Goal: Find specific page/section: Find specific page/section

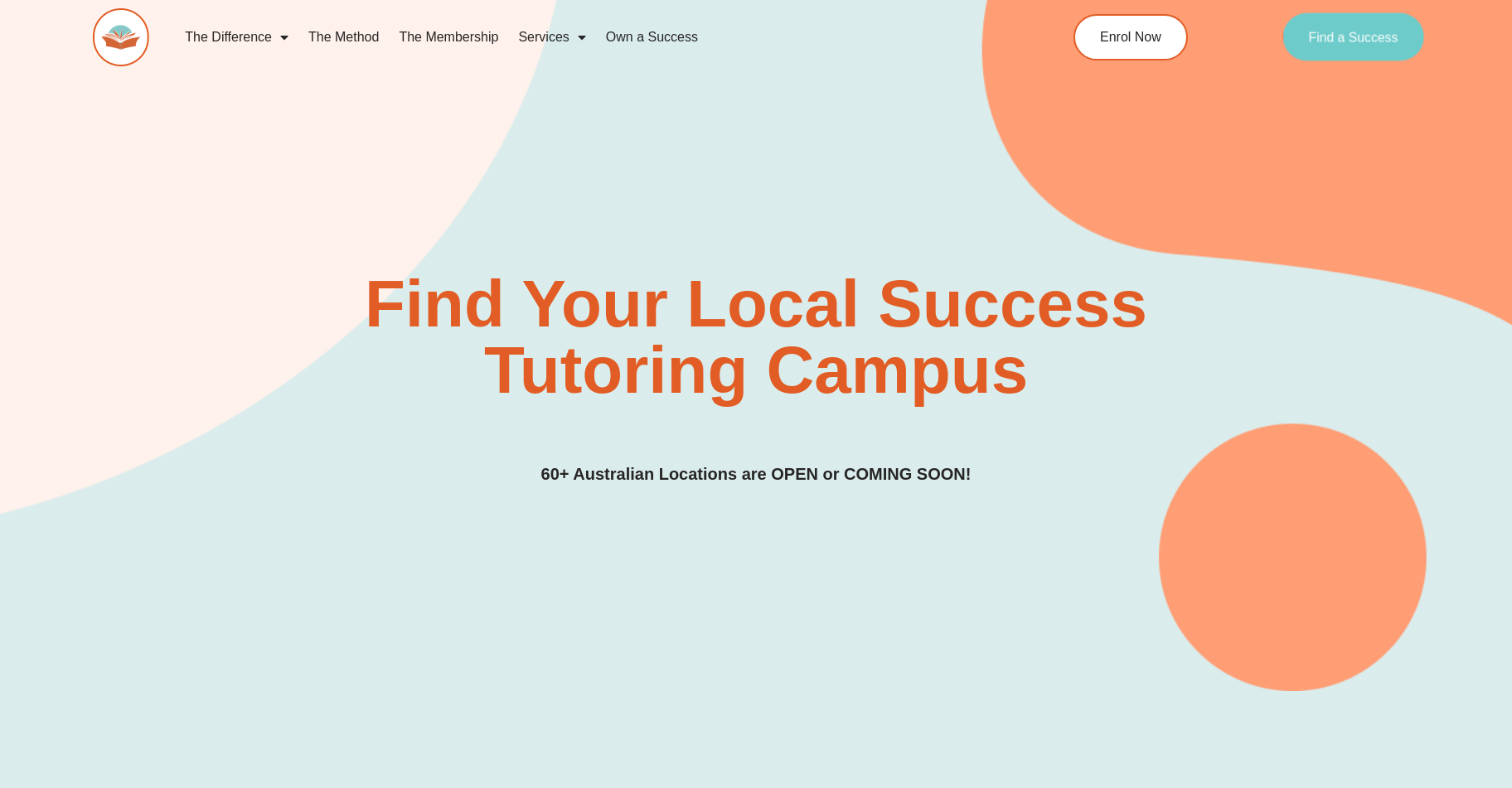
click at [1347, 22] on link "Find a Success" at bounding box center [1352, 38] width 141 height 48
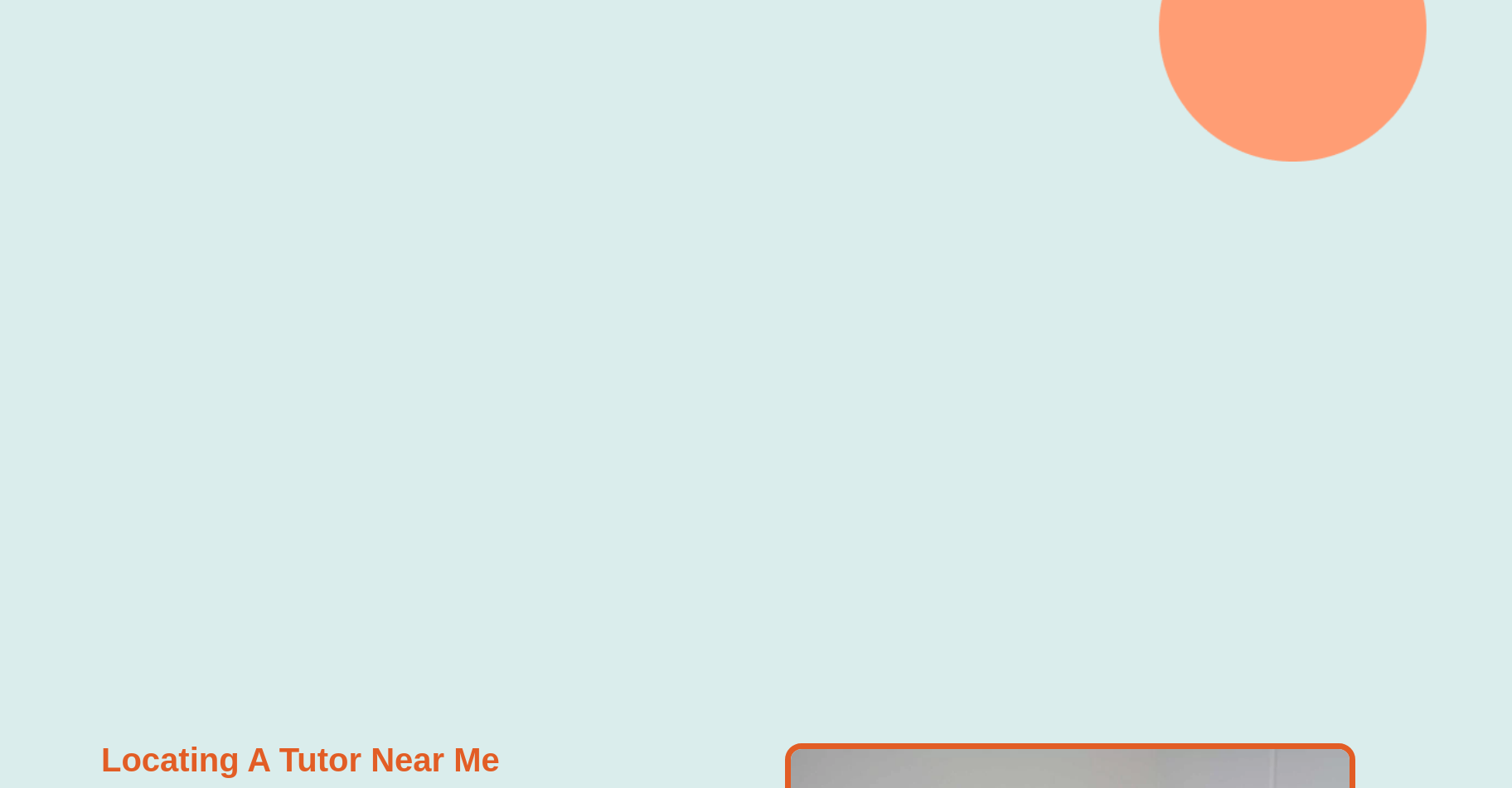
scroll to position [331, 0]
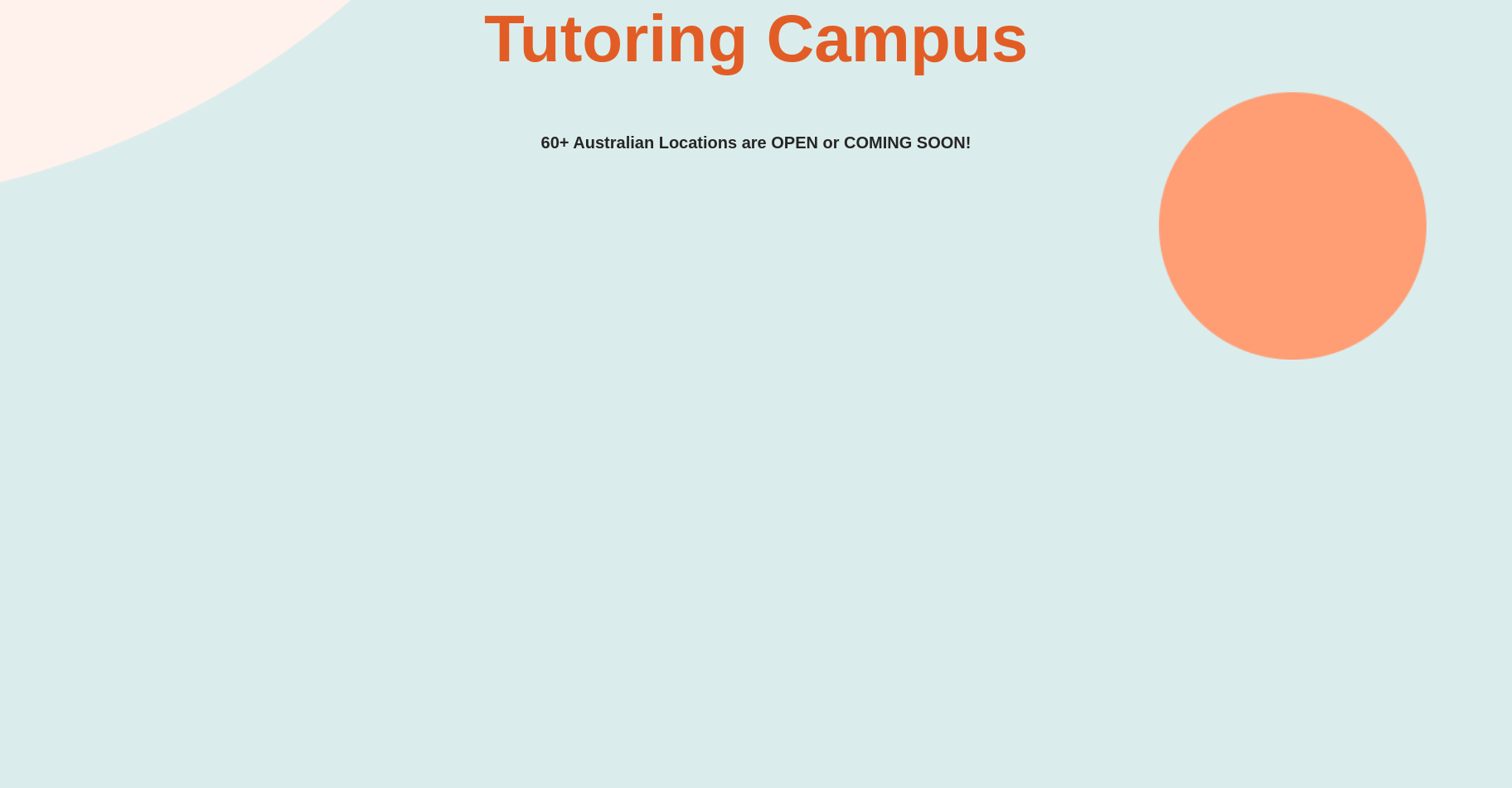
click at [817, 140] on h3 "60+ Australian Locations are OPEN or COMING SOON!" at bounding box center [756, 142] width 430 height 26
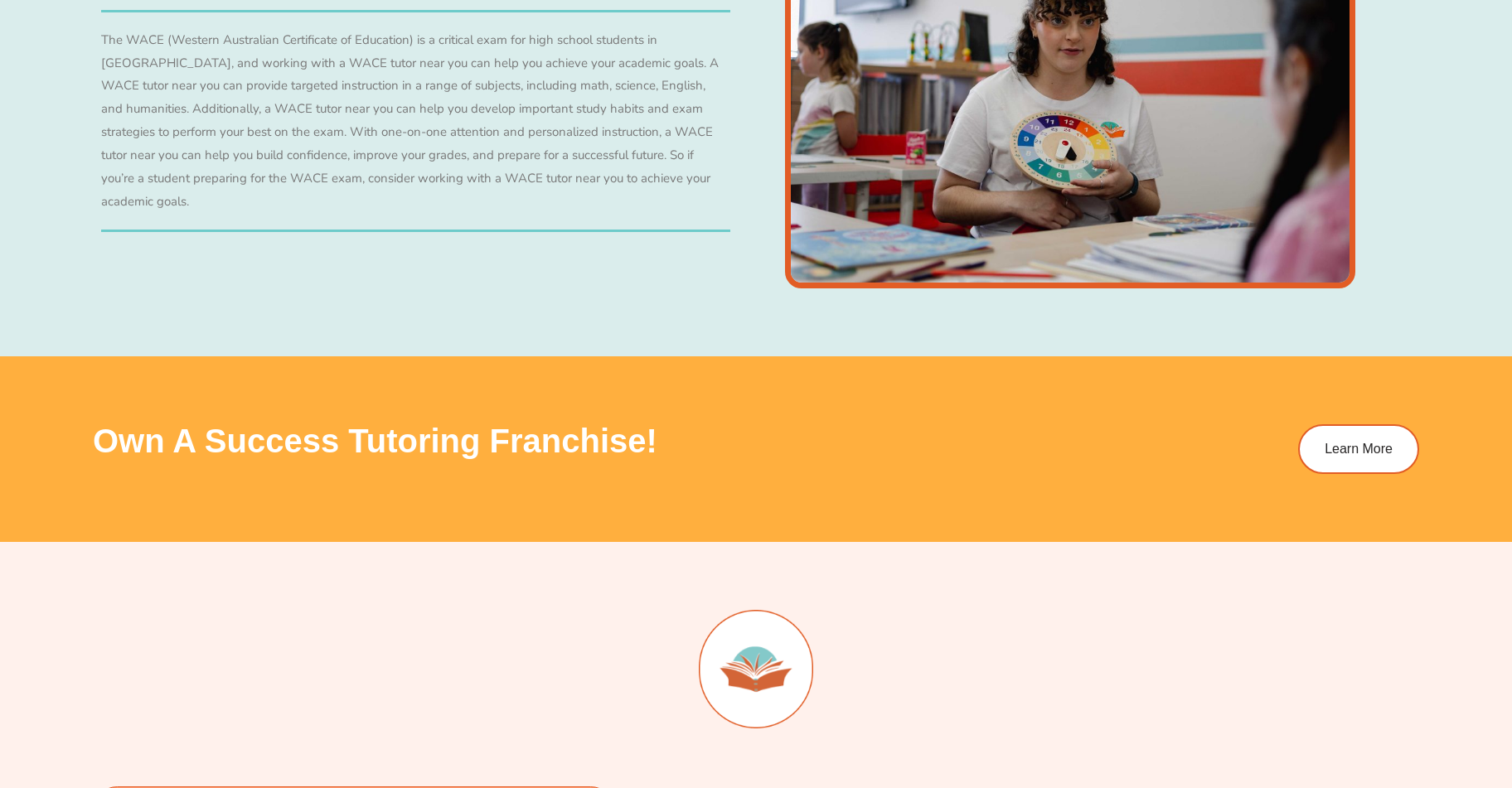
scroll to position [6712, 0]
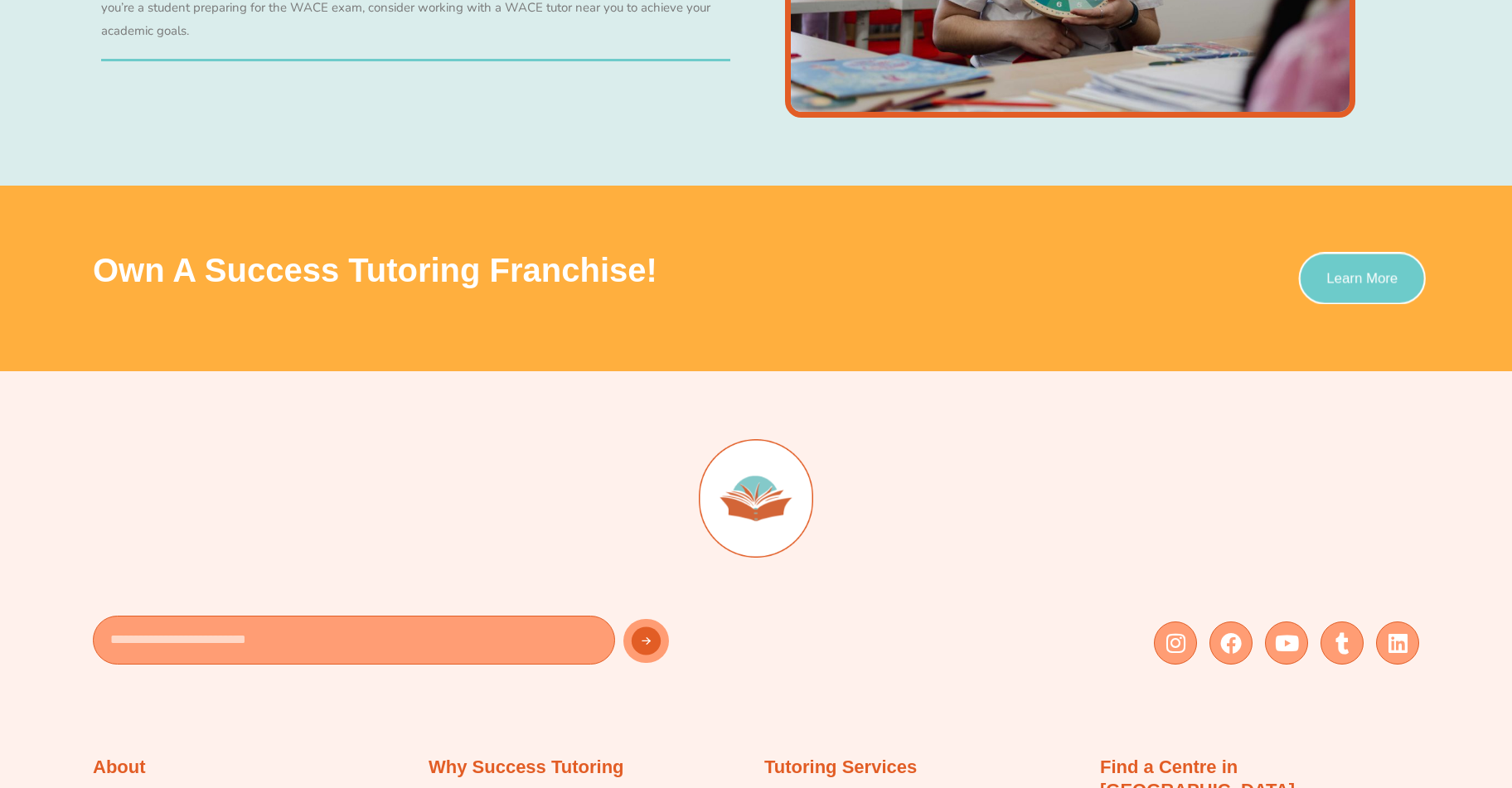
click at [1336, 268] on link "Learn More" at bounding box center [1363, 279] width 127 height 52
click at [1334, 283] on span "Learn More" at bounding box center [1362, 278] width 71 height 14
